Goal: Ask a question

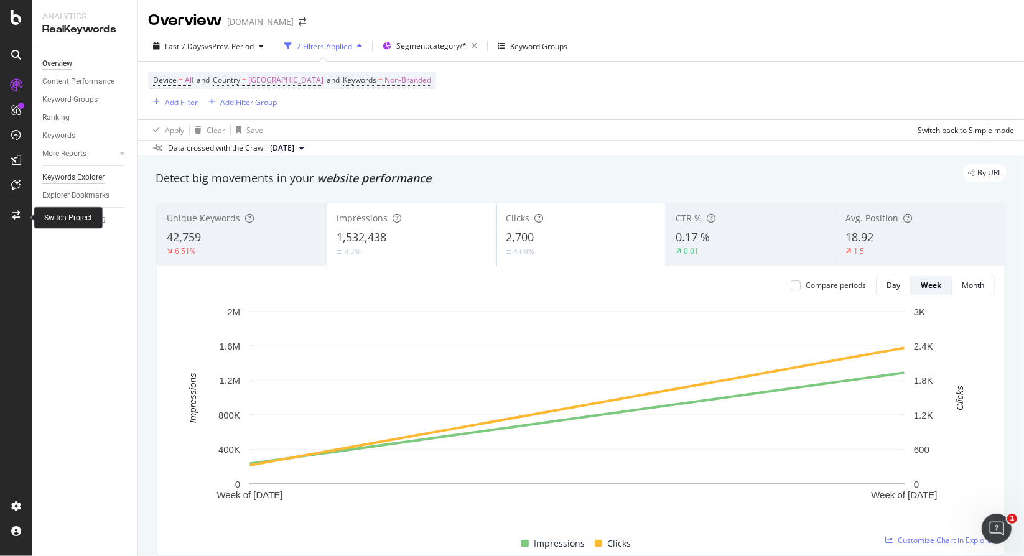
scroll to position [1091, 0]
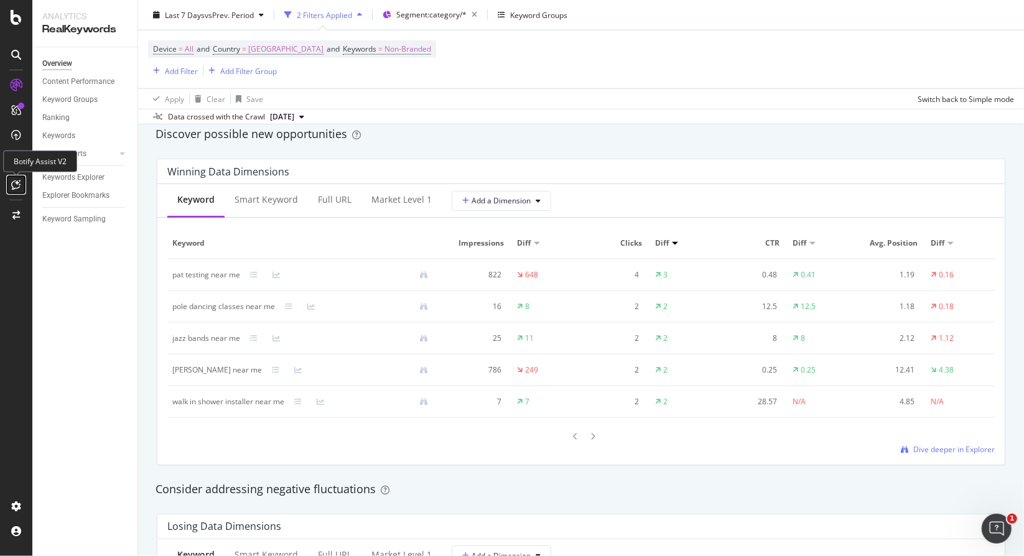
click at [17, 187] on icon at bounding box center [16, 185] width 9 height 10
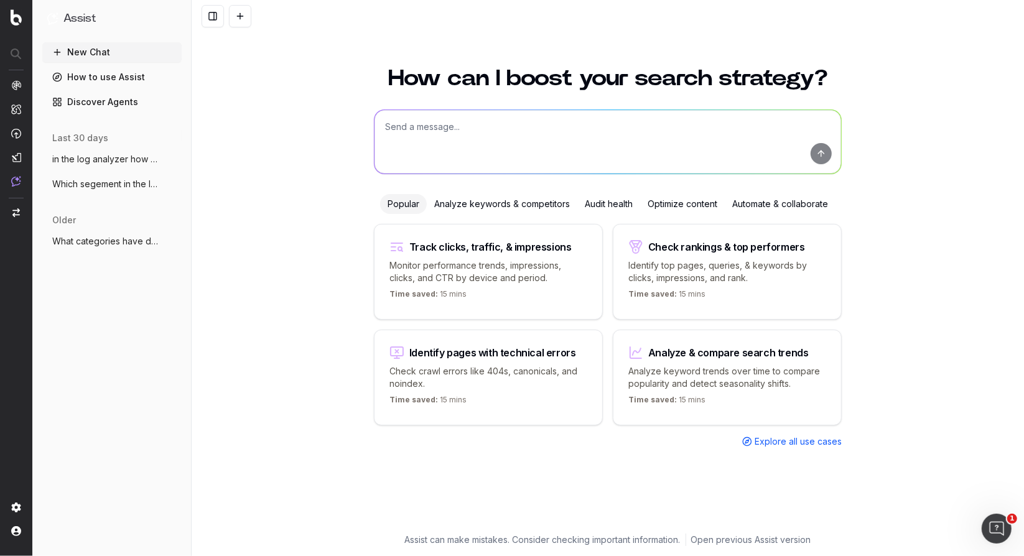
click at [685, 283] on div "Check rankings & top performers Identify top pages, queries, & keywords by clic…" at bounding box center [727, 272] width 229 height 96
type textarea "What are my top ranking pages?"
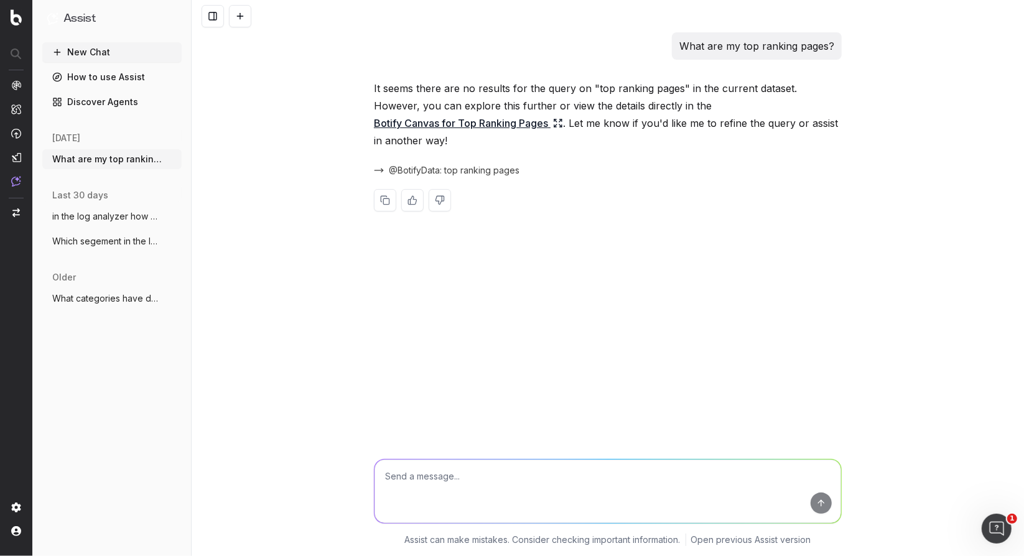
click at [446, 124] on link "Botify Canvas for Top Ranking Pages" at bounding box center [468, 122] width 189 height 17
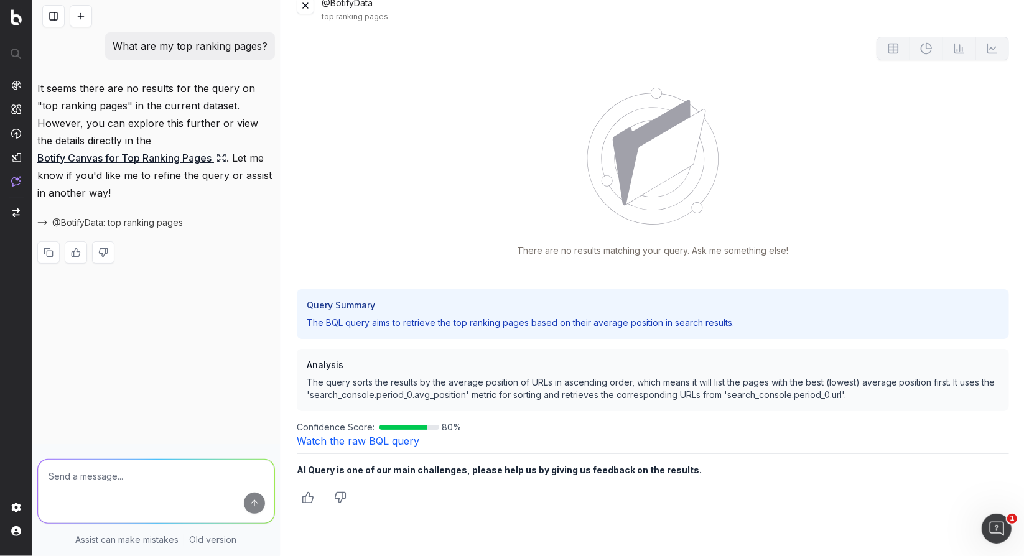
scroll to position [40, 0]
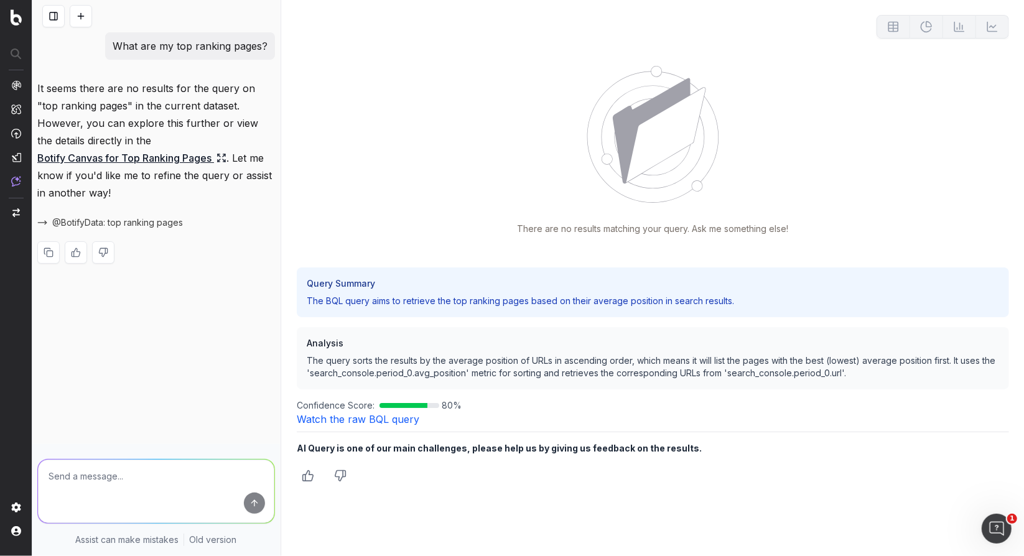
click at [366, 418] on link "Watch the raw BQL query" at bounding box center [358, 419] width 123 height 12
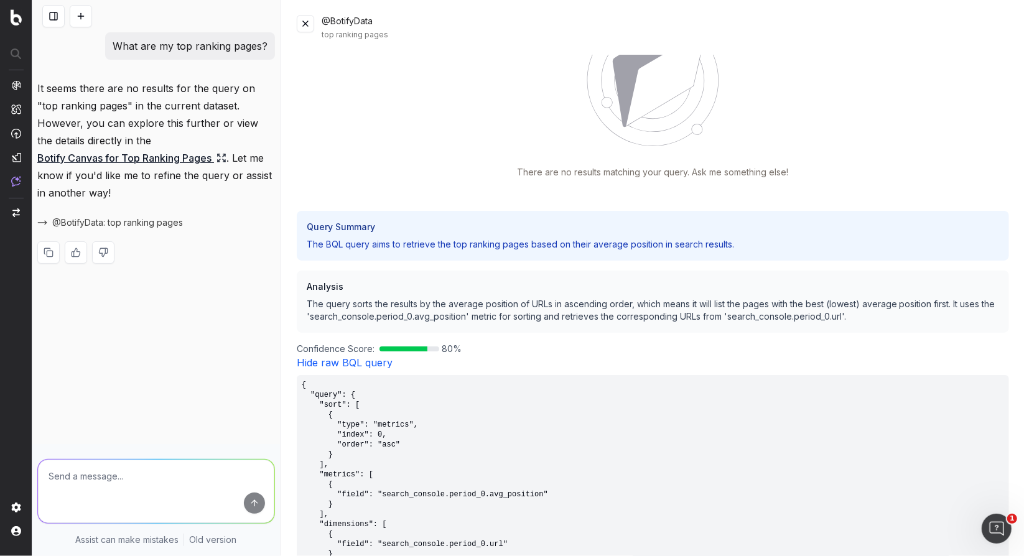
scroll to position [198, 0]
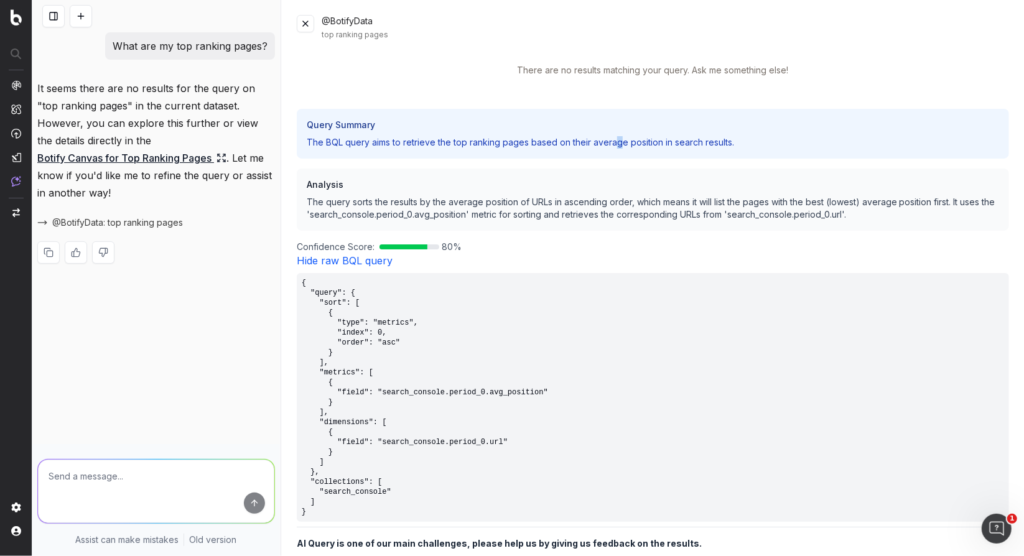
click at [617, 146] on p "The BQL query aims to retrieve the top ranking pages based on their average pos…" at bounding box center [653, 142] width 692 height 12
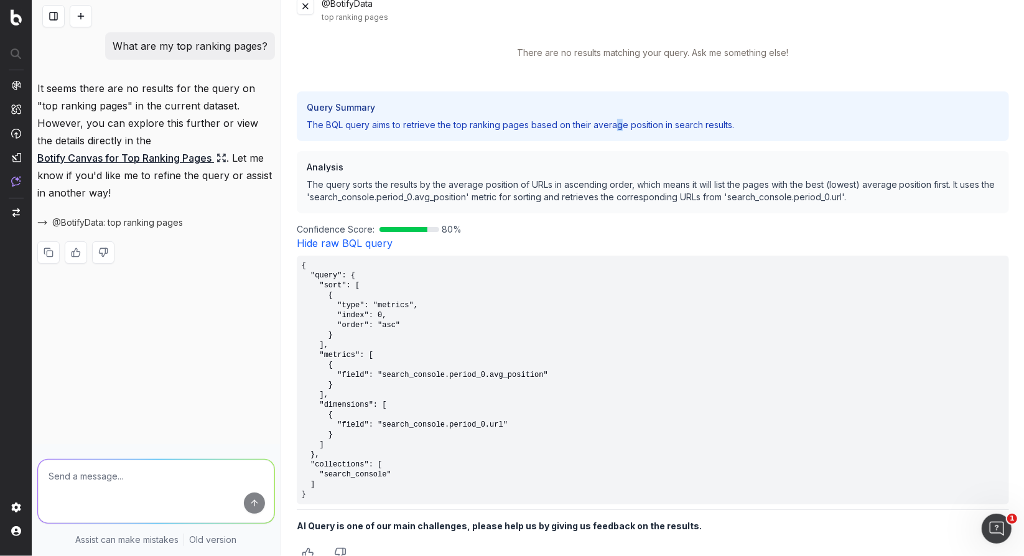
scroll to position [40, 0]
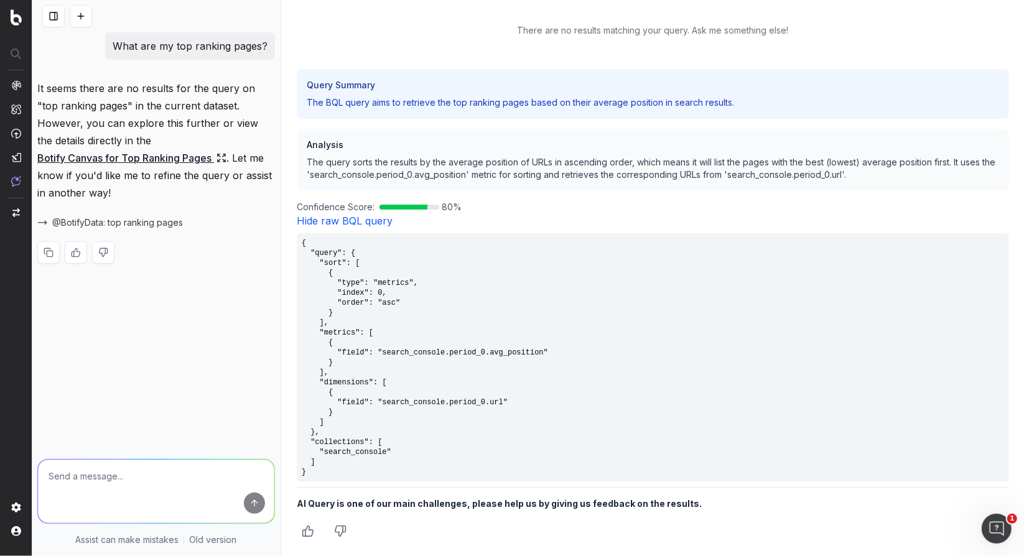
click at [493, 504] on b "AI Query is one of our main challenges, please help us by giving us feedback on…" at bounding box center [499, 503] width 405 height 11
click at [104, 482] on textarea at bounding box center [156, 491] width 236 height 63
type textarea "refine"
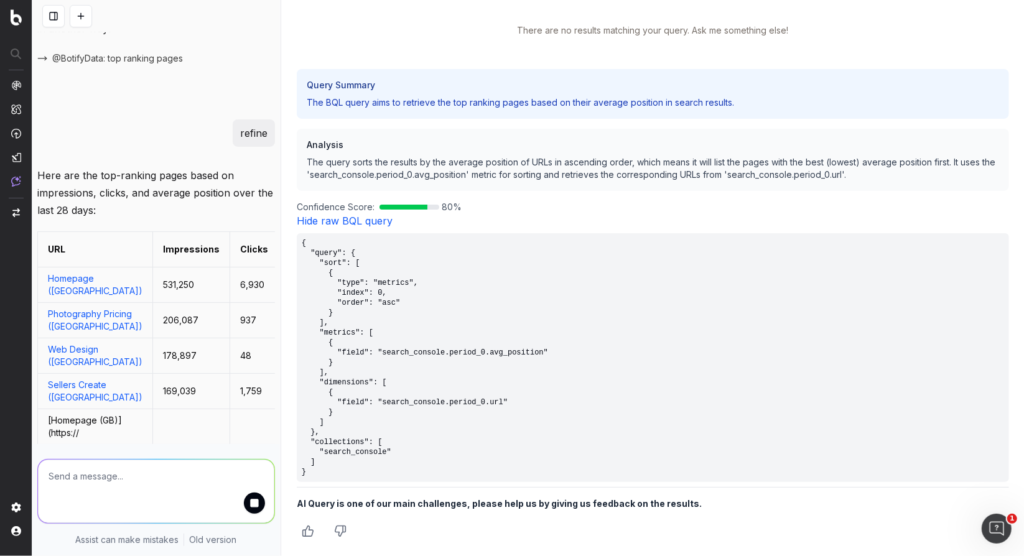
scroll to position [211, 0]
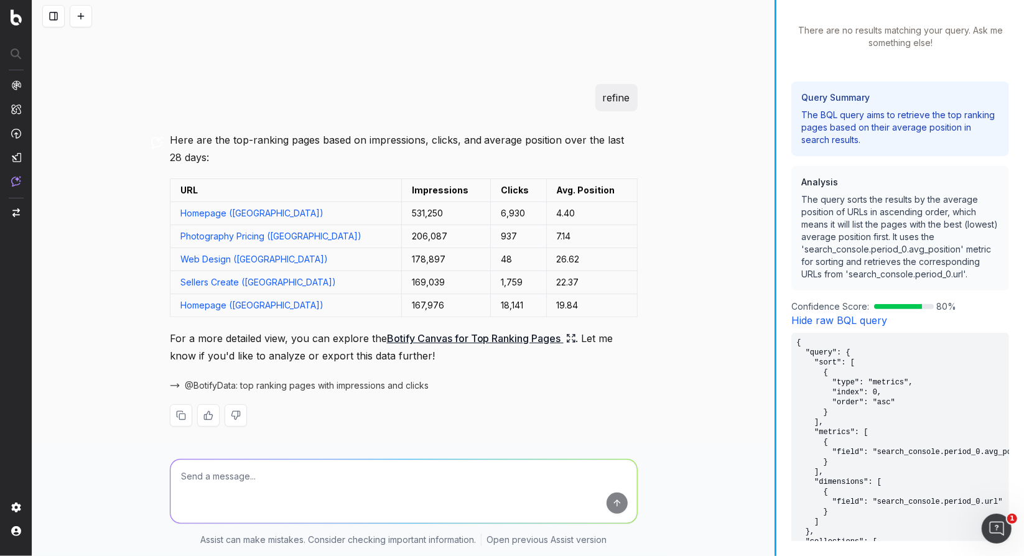
click at [846, 264] on div "What are my top ranking pages? It seems there are no results for the query on "…" at bounding box center [527, 278] width 991 height 556
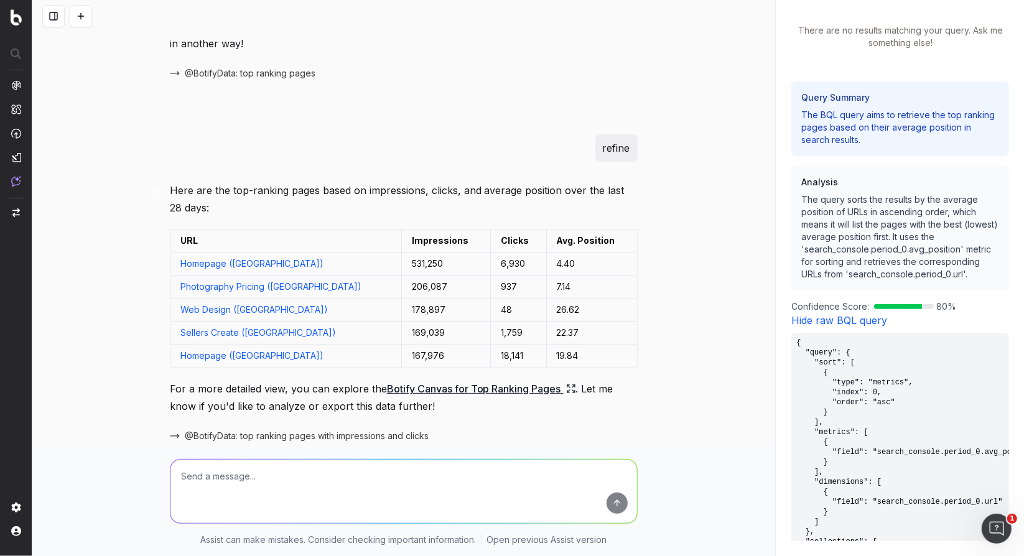
scroll to position [124, 0]
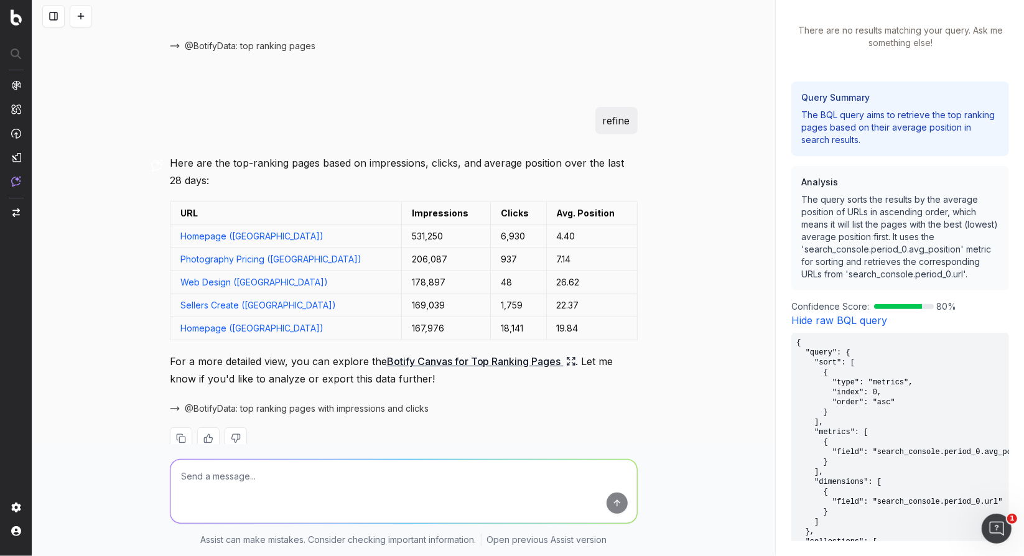
click at [526, 365] on link "Botify Canvas for Top Ranking Pages" at bounding box center [481, 361] width 189 height 17
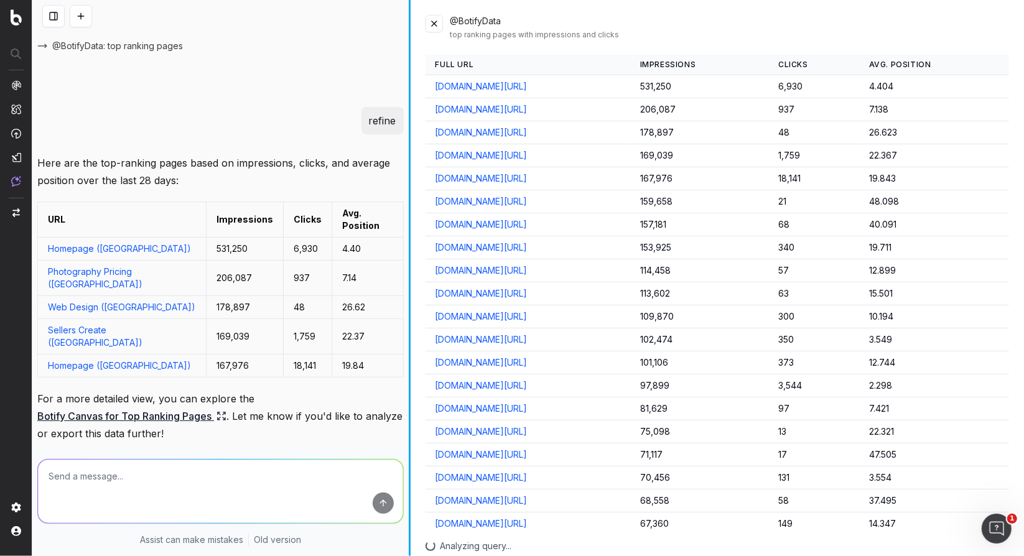
scroll to position [159, 0]
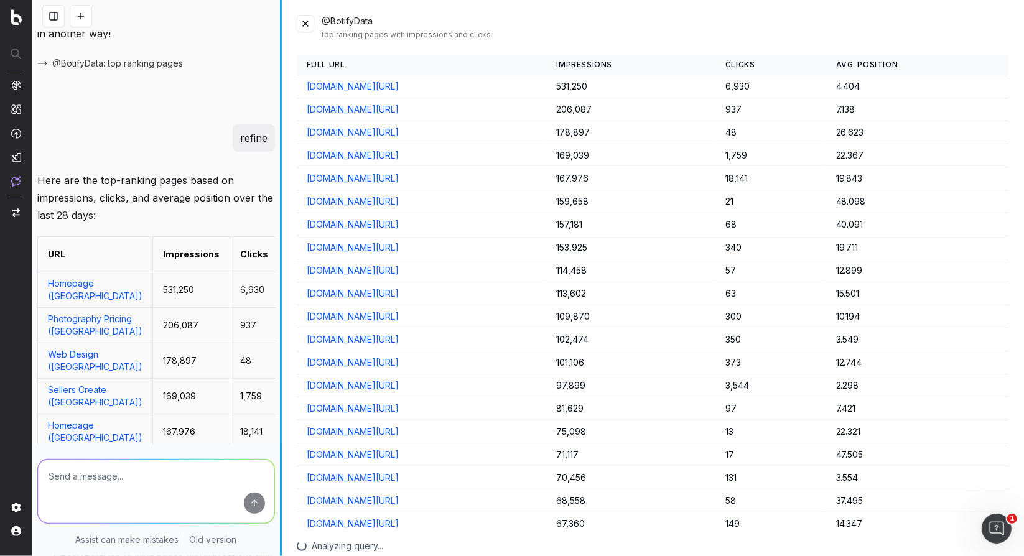
click at [143, 116] on div "What are my top ranking pages? It seems there are no results for the query on "…" at bounding box center [527, 278] width 991 height 556
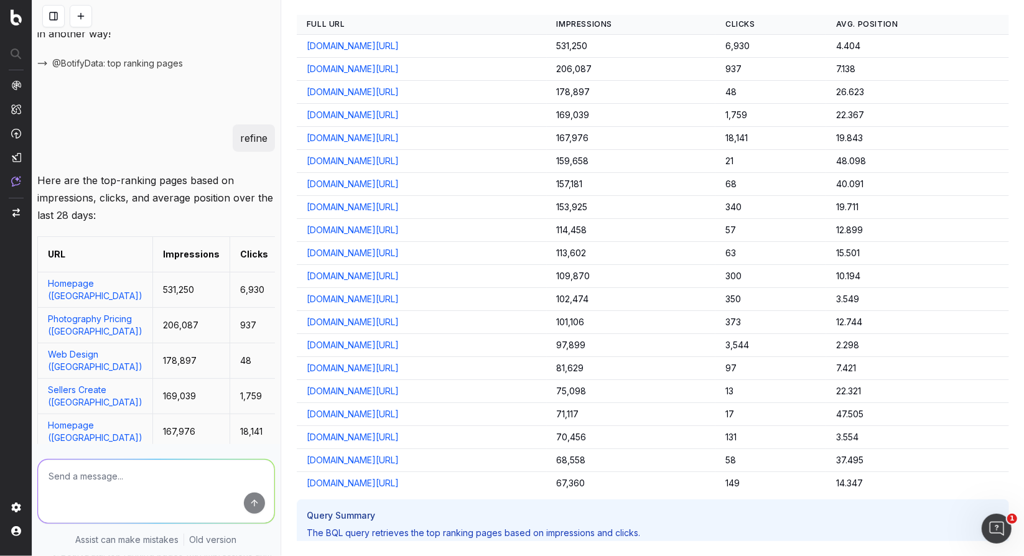
scroll to position [0, 0]
